Goal: Information Seeking & Learning: Compare options

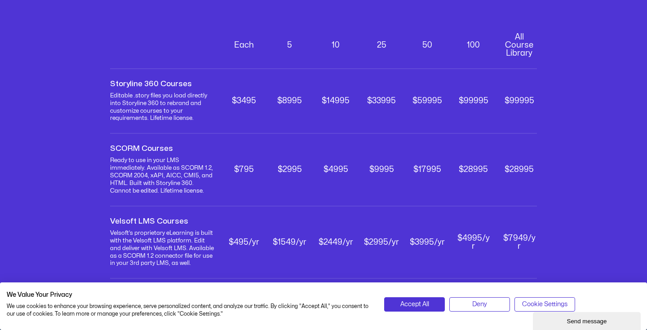
scroll to position [291, 0]
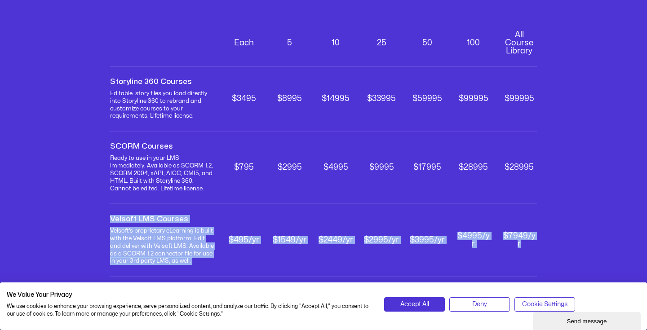
drag, startPoint x: 110, startPoint y: 213, endPoint x: 526, endPoint y: 251, distance: 417.1
click at [526, 251] on div "Velsoft LMS Courses Velsoft’s proprietary eLearning is built with the Velsoft L…" at bounding box center [323, 240] width 427 height 73
copy div "Velsoft LMS Courses Velsoft’s proprietary eLearning is built with the Velsoft L…"
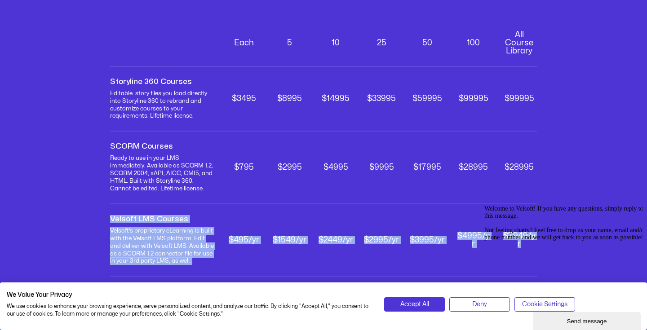
click at [179, 219] on div "Velsoft LMS Courses Velsoft’s proprietary eLearning is built with the Velsoft L…" at bounding box center [163, 240] width 106 height 50
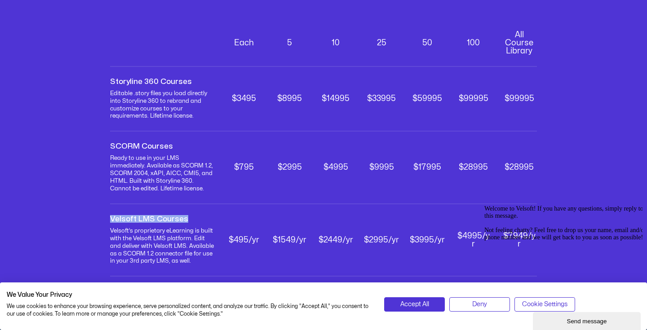
drag, startPoint x: 187, startPoint y: 214, endPoint x: 110, endPoint y: 213, distance: 76.8
click at [110, 215] on p "Velsoft LMS Courses" at bounding box center [163, 219] width 106 height 8
copy p "Velsoft LMS Courses"
drag, startPoint x: 185, startPoint y: 256, endPoint x: 108, endPoint y: 225, distance: 82.8
click at [108, 225] on div "eLearning Training Content LMS-ready eLearning courses are available in editabl…" at bounding box center [323, 98] width 647 height 443
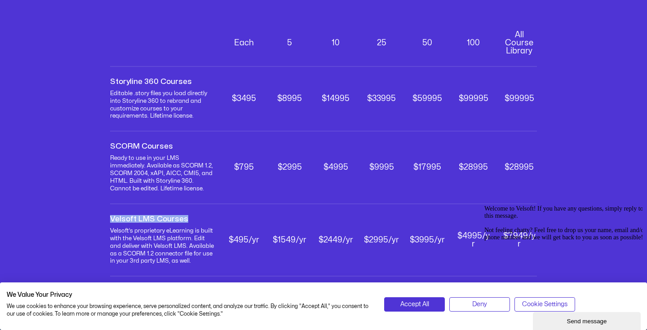
copy div "Velsoft’s proprietary eLearning is built with the Velsoft LMS platform. Edit an…"
drag, startPoint x: 229, startPoint y: 232, endPoint x: 266, endPoint y: 235, distance: 37.4
click at [266, 235] on div "Velsoft LMS Courses Velsoft’s proprietary eLearning is built with the Velsoft L…" at bounding box center [323, 240] width 427 height 73
copy p "$495/yr"
drag, startPoint x: 273, startPoint y: 231, endPoint x: 305, endPoint y: 232, distance: 31.9
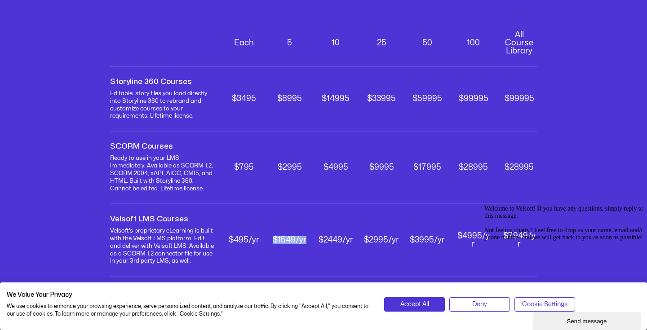
click at [305, 236] on p "$1549/yr" at bounding box center [289, 240] width 35 height 8
copy p "$1549/yr"
drag, startPoint x: 320, startPoint y: 234, endPoint x: 352, endPoint y: 234, distance: 31.9
click at [352, 236] on p "$2449/yr" at bounding box center [335, 240] width 35 height 8
copy p "$2449/yr"
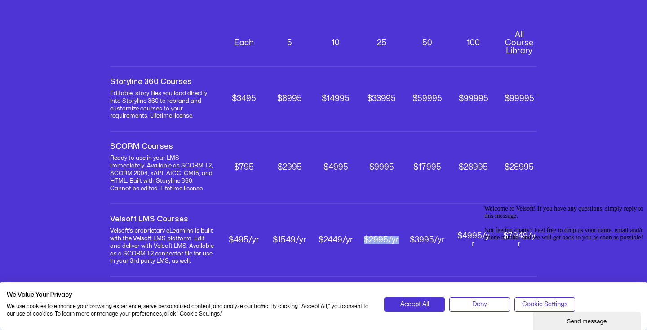
drag, startPoint x: 364, startPoint y: 233, endPoint x: 399, endPoint y: 233, distance: 35.5
click at [399, 233] on div "Velsoft LMS Courses Velsoft’s proprietary eLearning is built with the Velsoft L…" at bounding box center [323, 240] width 427 height 73
copy p "$2995/yr"
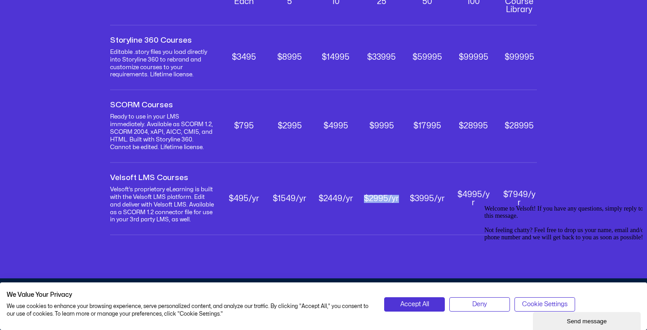
scroll to position [337, 0]
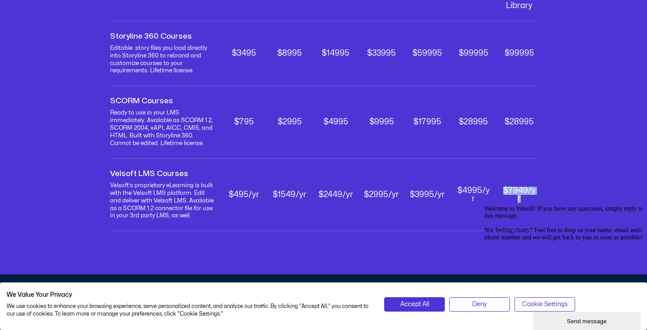
drag, startPoint x: 502, startPoint y: 188, endPoint x: 540, endPoint y: 191, distance: 37.8
click at [540, 191] on div "eLearning Training Content LMS-ready eLearning courses are available in editabl…" at bounding box center [323, 53] width 647 height 443
copy p "$7949/yr"
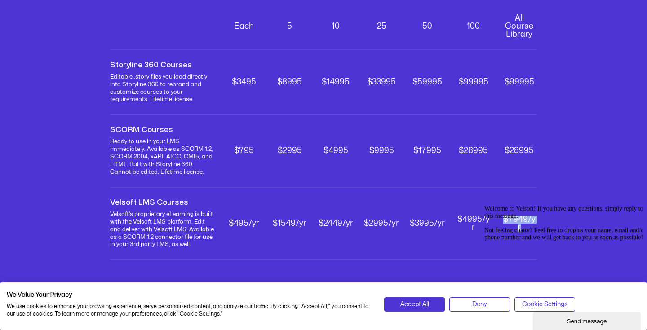
scroll to position [308, 0]
drag, startPoint x: 410, startPoint y: 216, endPoint x: 448, endPoint y: 216, distance: 37.7
click at [448, 216] on div "Velsoft LMS Courses Velsoft’s proprietary eLearning is built with the Velsoft L…" at bounding box center [323, 224] width 427 height 73
copy p "$3995/yr"
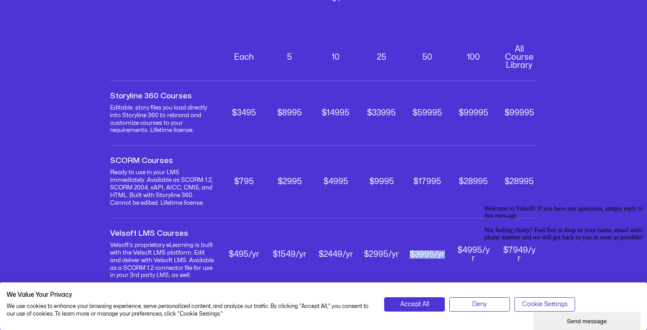
scroll to position [271, 0]
